Goal: Information Seeking & Learning: Learn about a topic

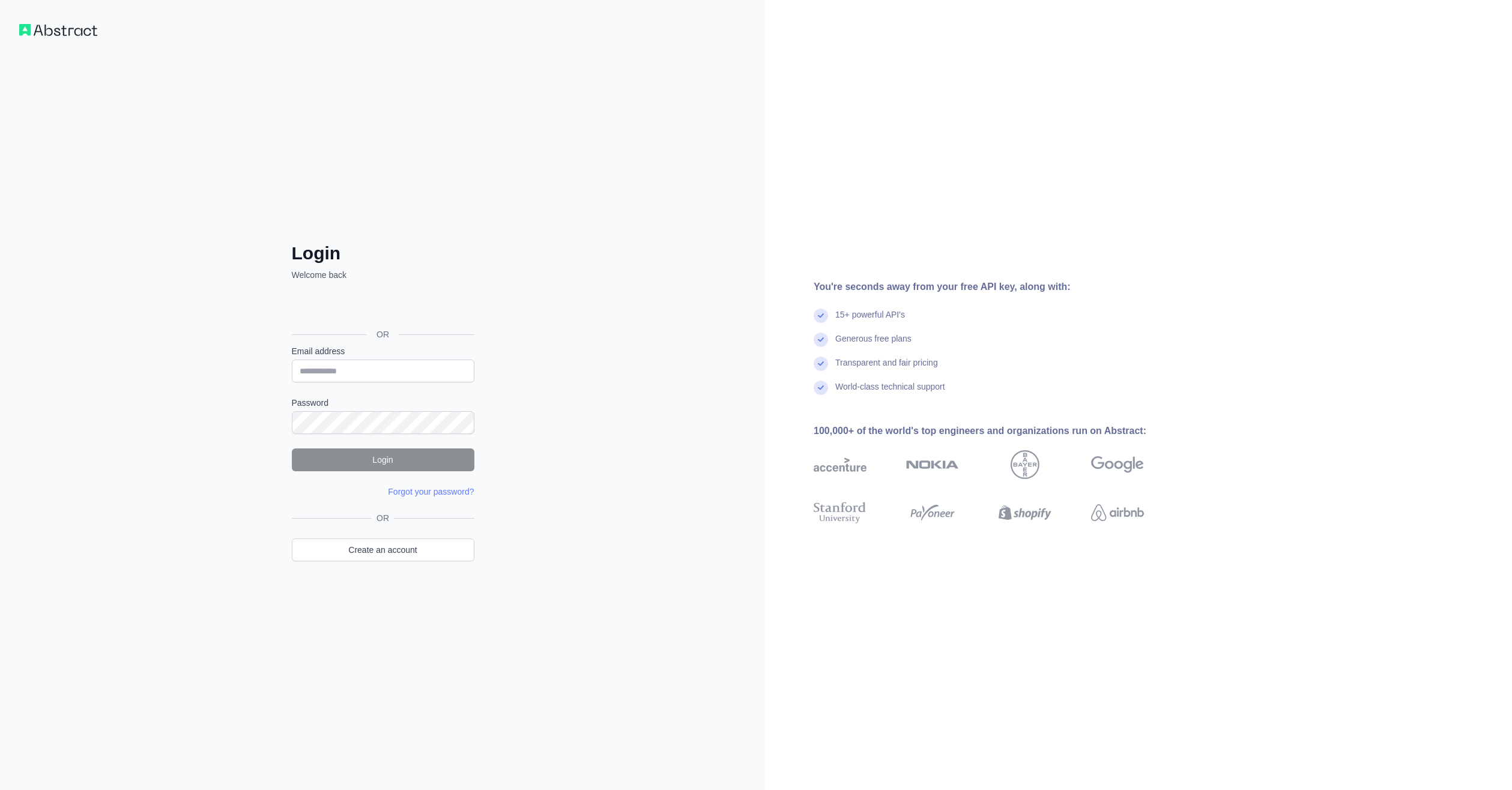
click at [390, 566] on div "OR Create an account" at bounding box center [383, 544] width 182 height 64
click at [388, 554] on link "Create an account" at bounding box center [383, 549] width 182 height 23
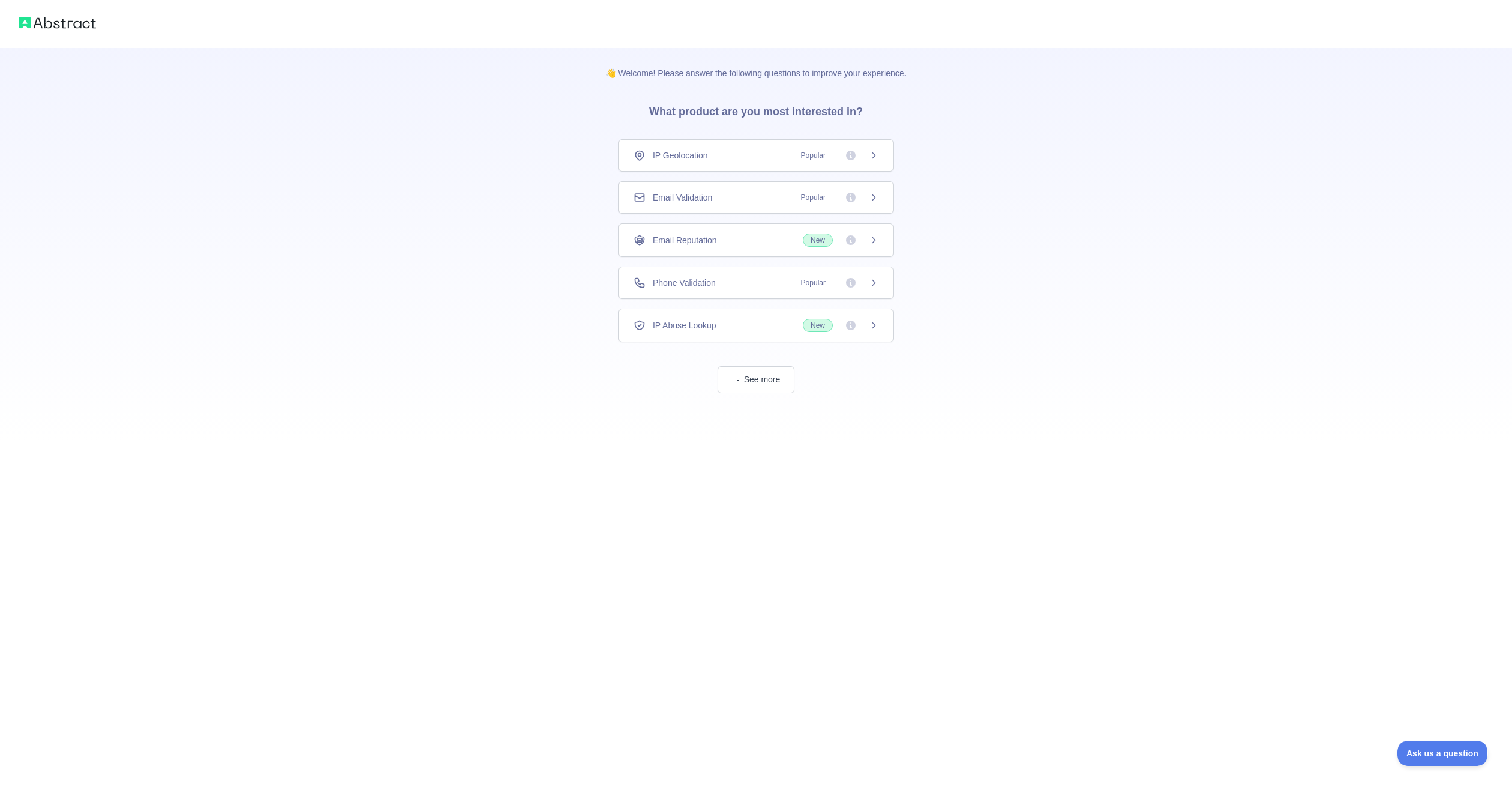
click at [737, 197] on div "Email Validation Popular" at bounding box center [755, 198] width 245 height 12
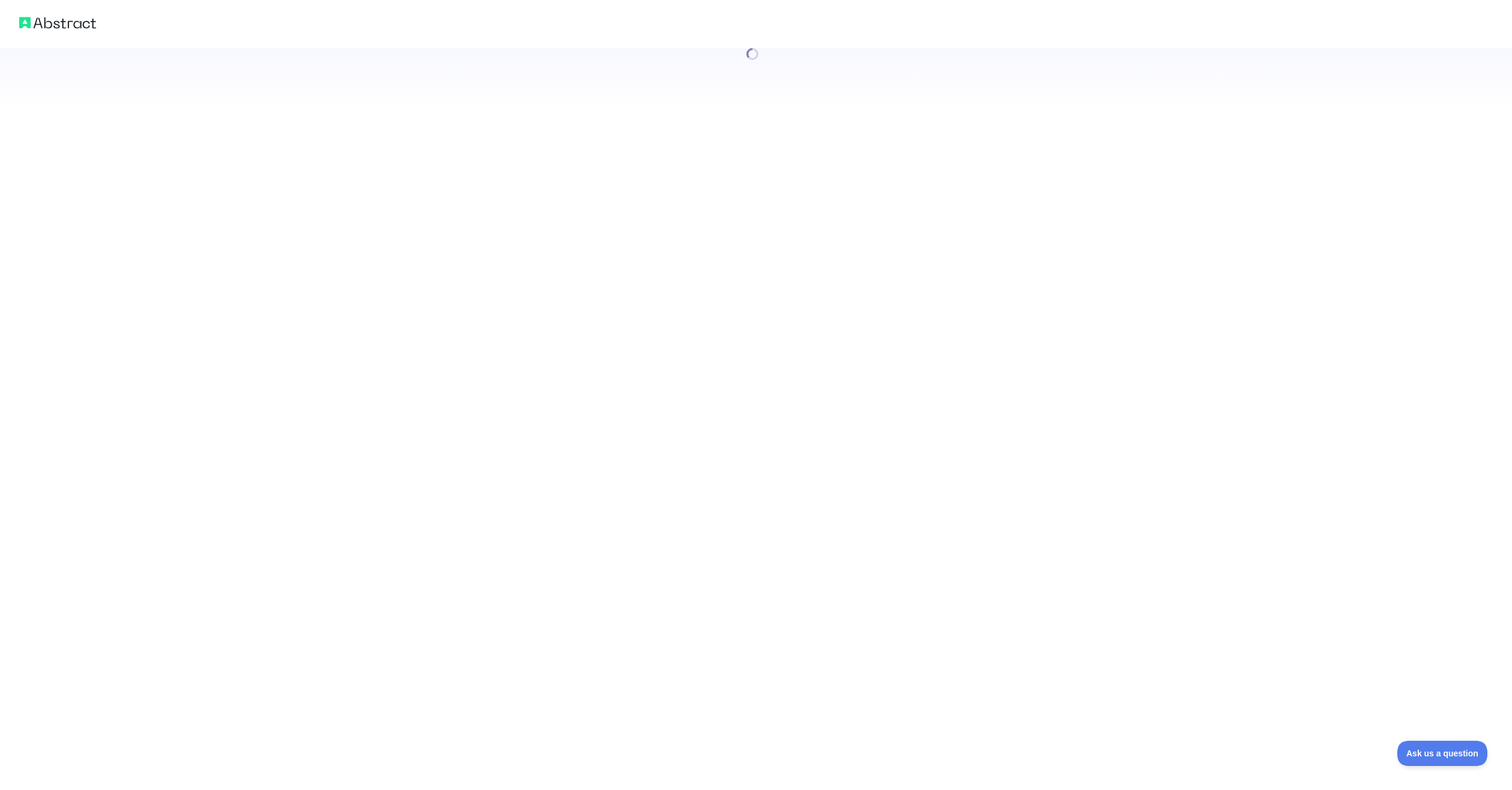
click at [727, 235] on div at bounding box center [756, 395] width 1512 height 790
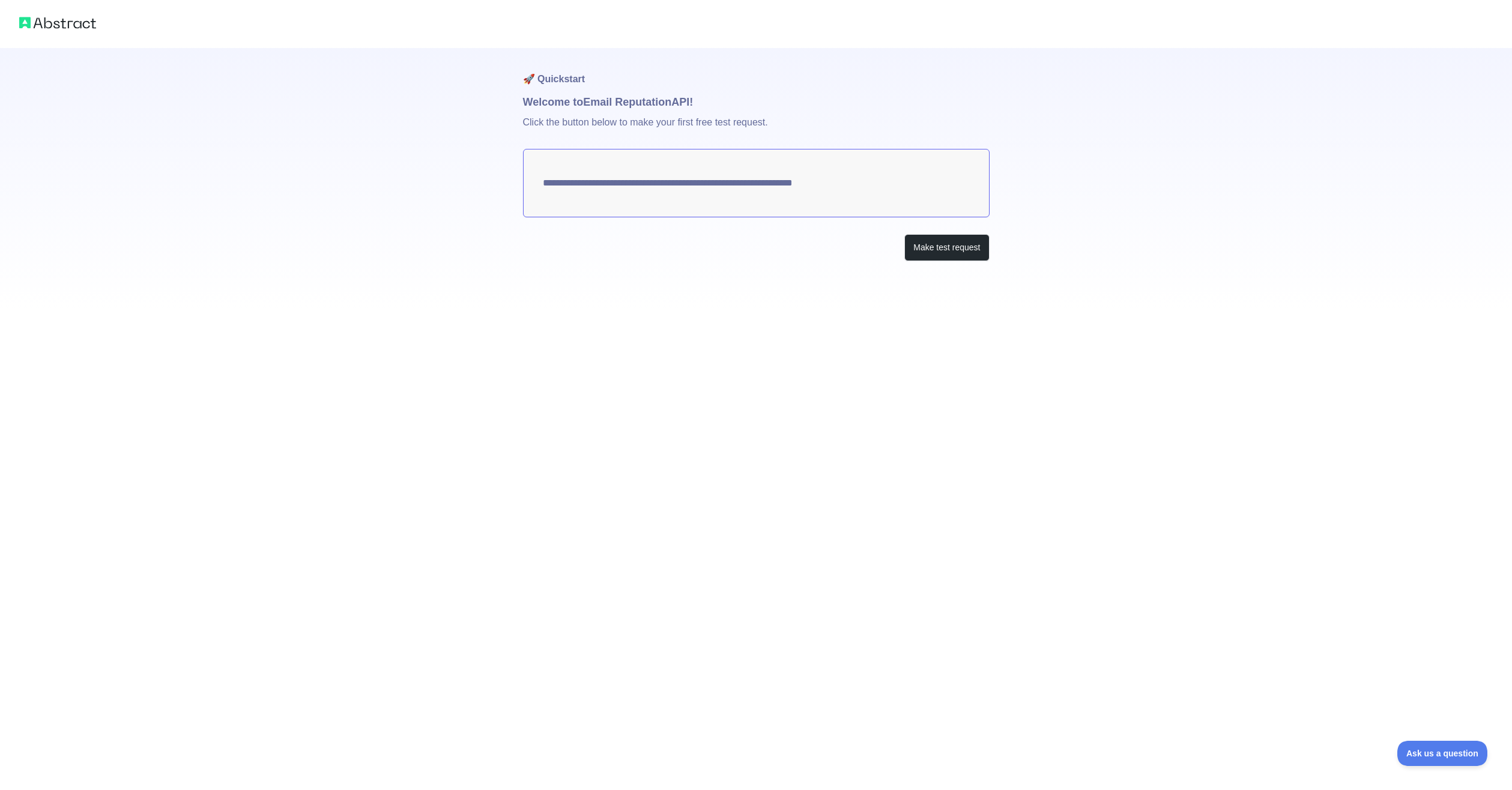
click at [877, 187] on textarea "**********" at bounding box center [756, 183] width 466 height 69
drag, startPoint x: 856, startPoint y: 186, endPoint x: 698, endPoint y: 179, distance: 158.2
click at [701, 179] on textarea "**********" at bounding box center [756, 183] width 466 height 69
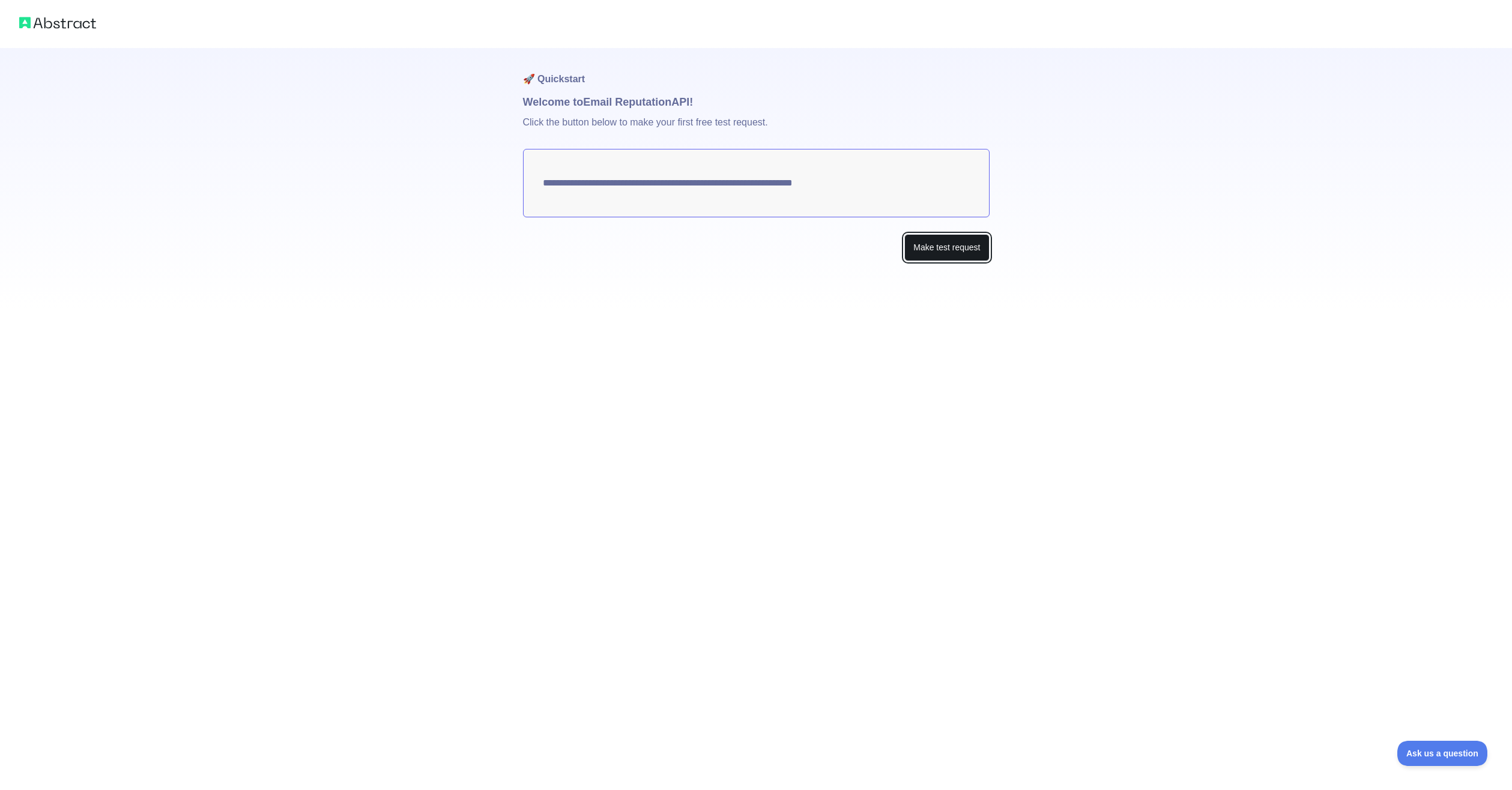
click at [934, 254] on button "Make test request" at bounding box center [946, 247] width 84 height 27
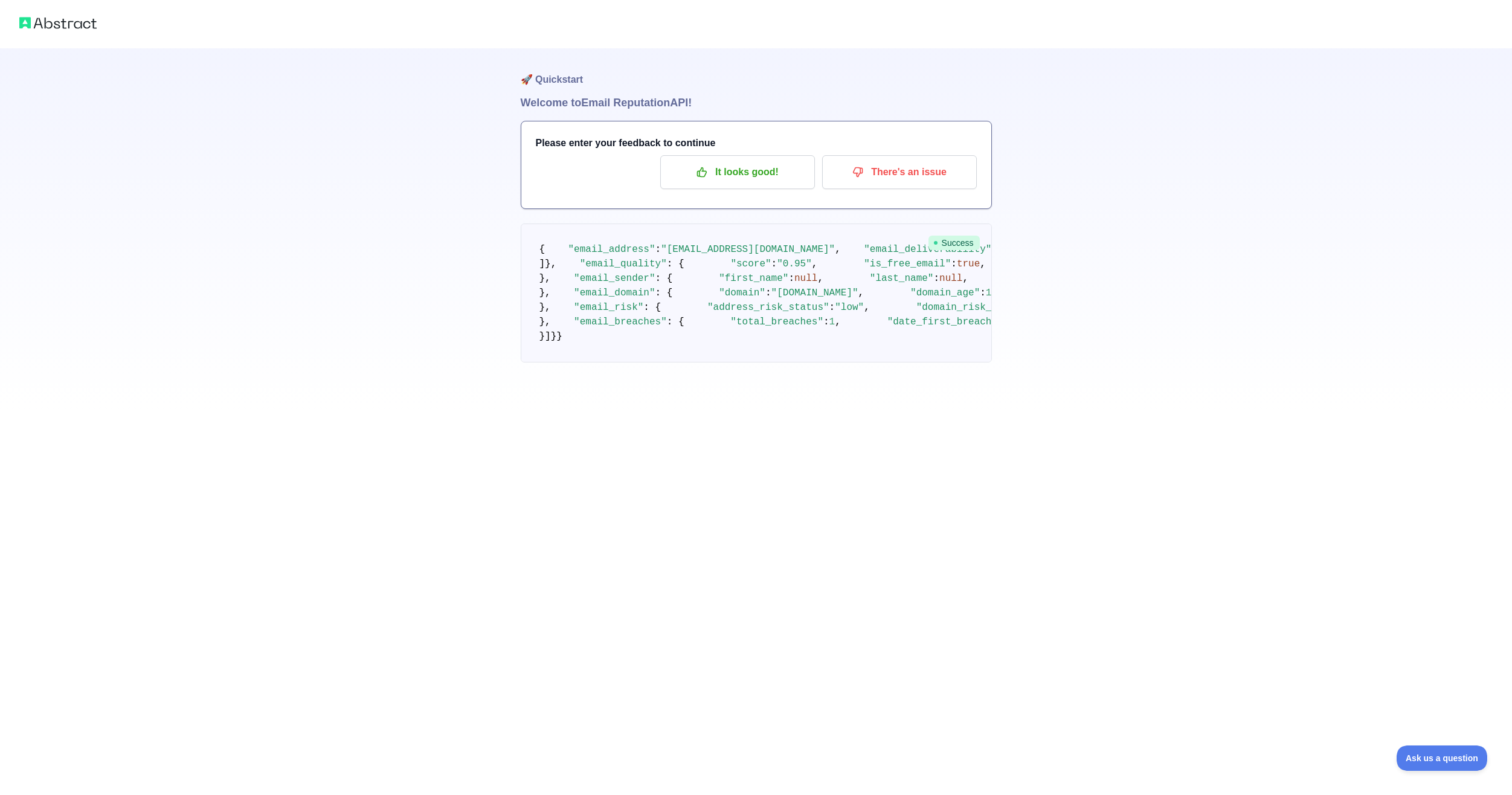
drag, startPoint x: 767, startPoint y: 277, endPoint x: 764, endPoint y: 304, distance: 27.2
drag, startPoint x: 764, startPoint y: 304, endPoint x: 760, endPoint y: 277, distance: 27.3
drag, startPoint x: 760, startPoint y: 277, endPoint x: 787, endPoint y: 336, distance: 64.9
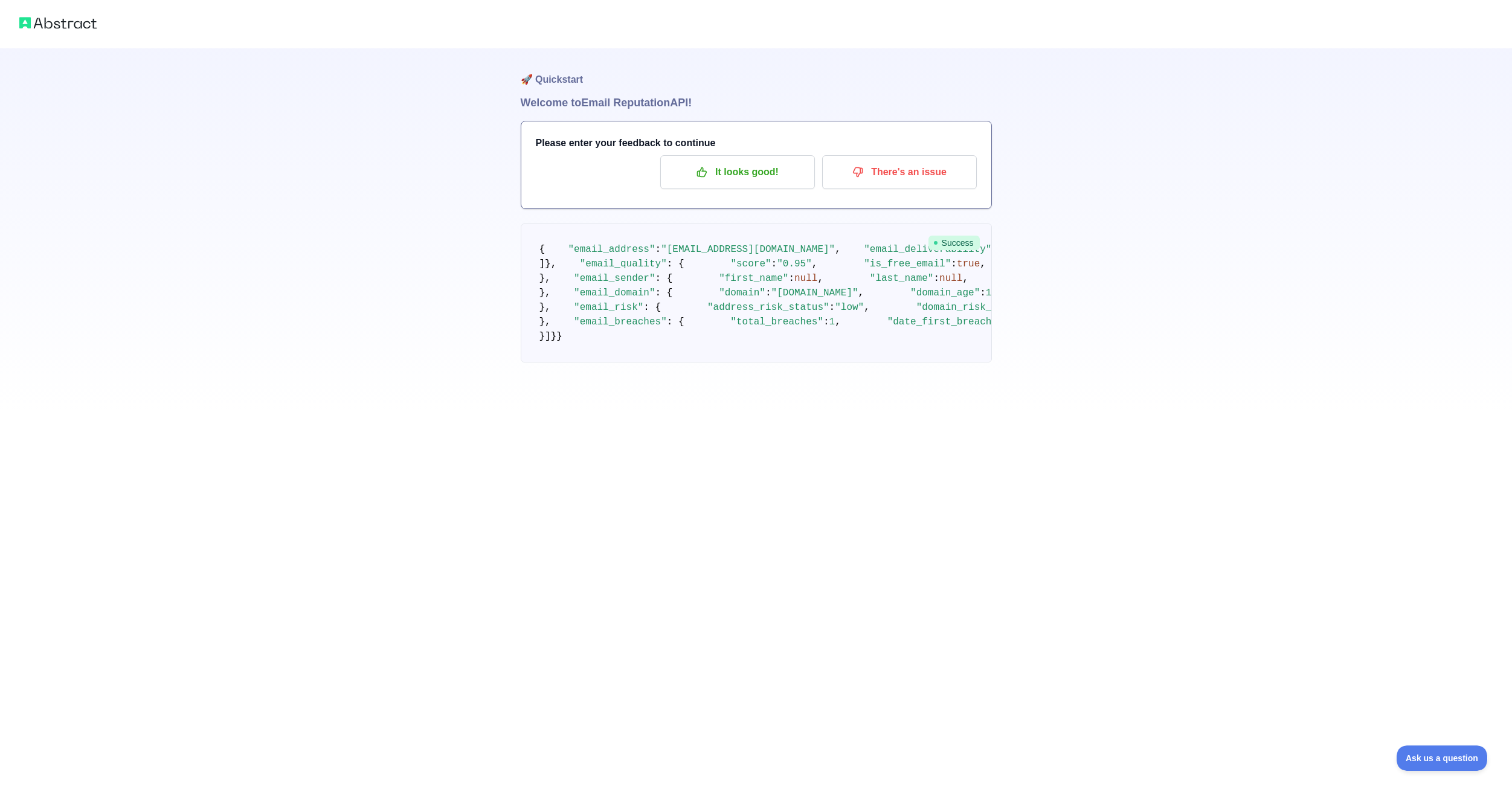
drag, startPoint x: 801, startPoint y: 596, endPoint x: 772, endPoint y: 527, distance: 74.8
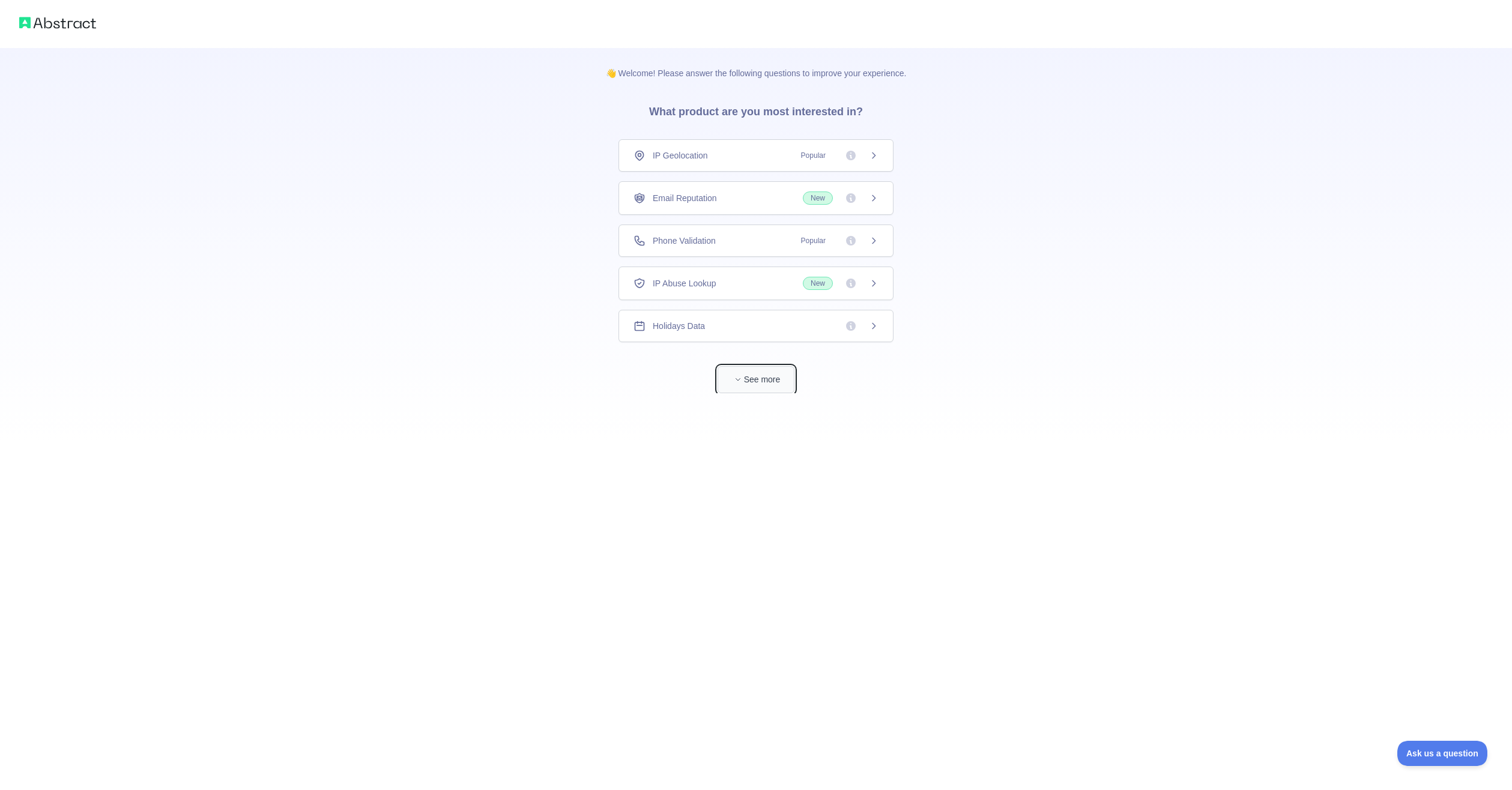
click at [764, 391] on button "See more" at bounding box center [756, 379] width 77 height 27
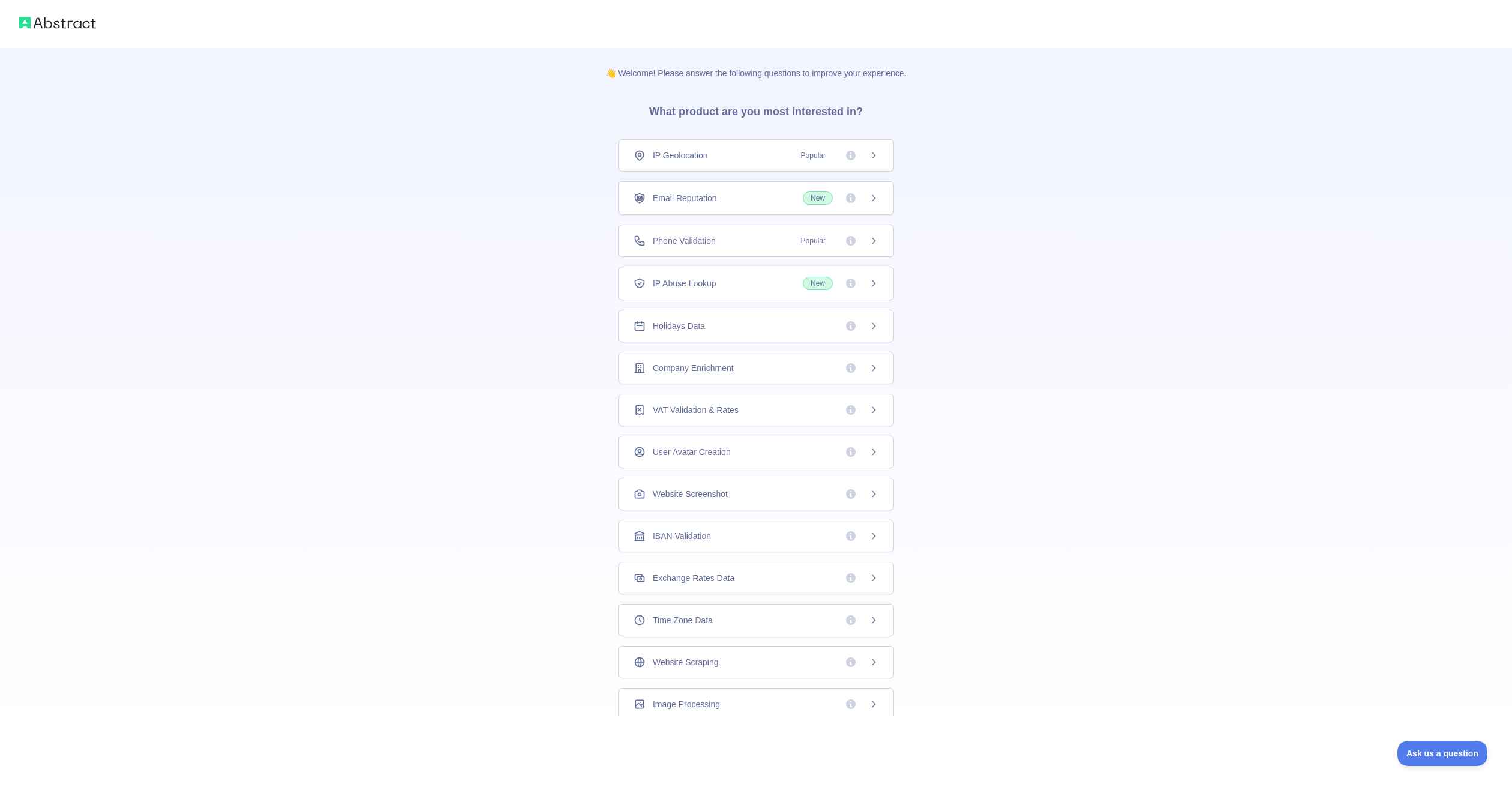
scroll to position [5, 0]
click at [811, 653] on div "Website Scraping" at bounding box center [755, 658] width 245 height 12
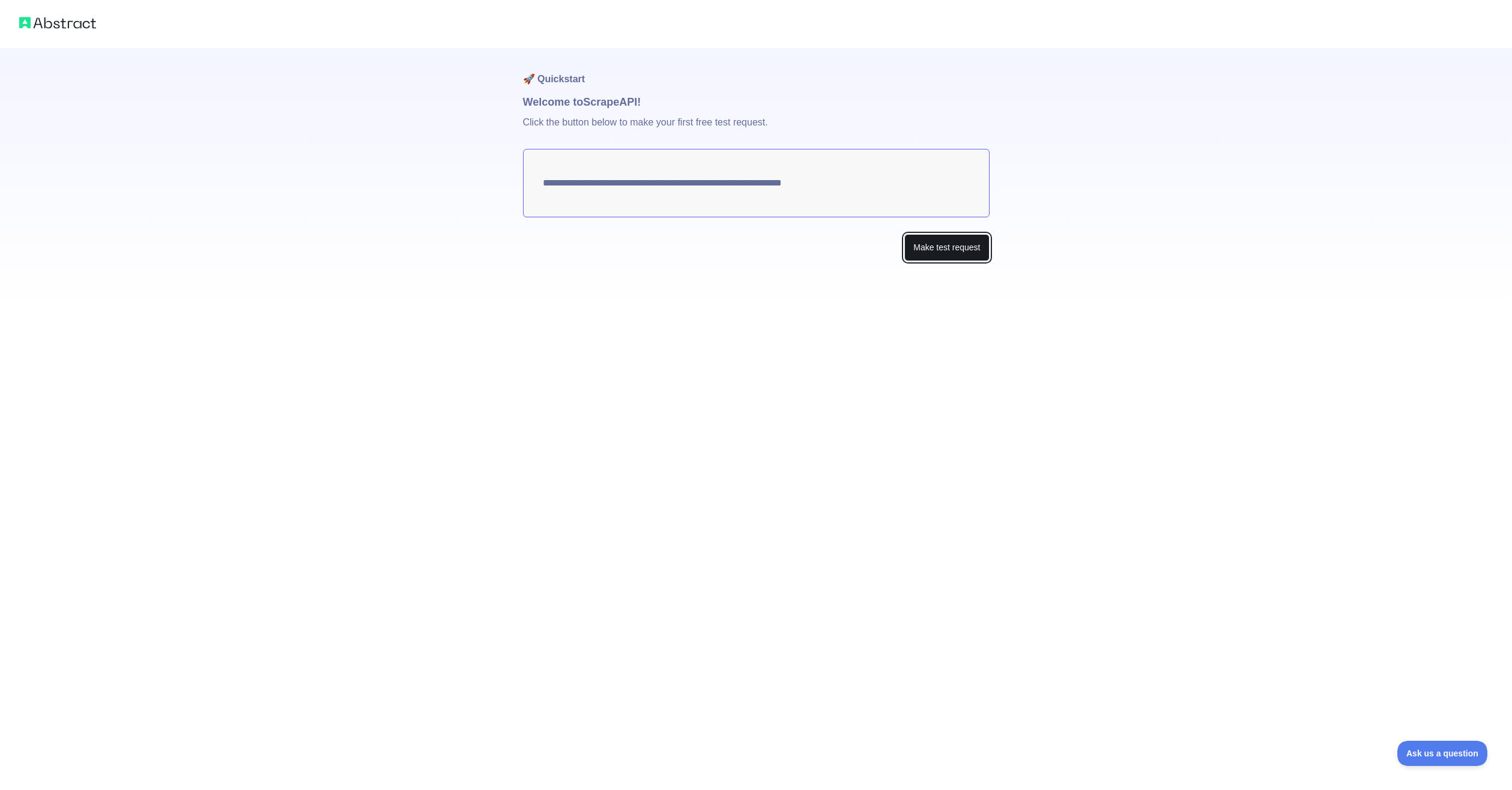
click at [907, 241] on button "Make test request" at bounding box center [946, 247] width 84 height 27
